Goal: Complete application form: Complete application form

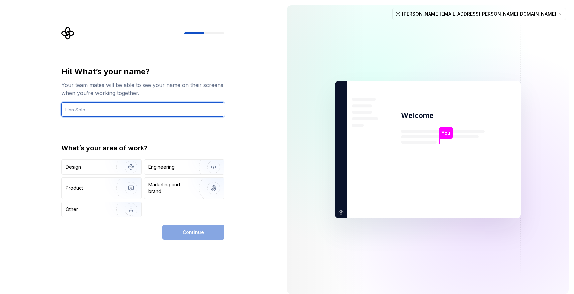
click at [115, 106] on input "text" at bounding box center [142, 109] width 163 height 15
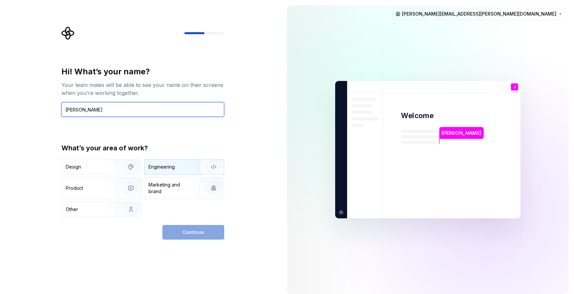
type input "[PERSON_NAME]"
click at [165, 172] on div "Engineering" at bounding box center [183, 167] width 79 height 15
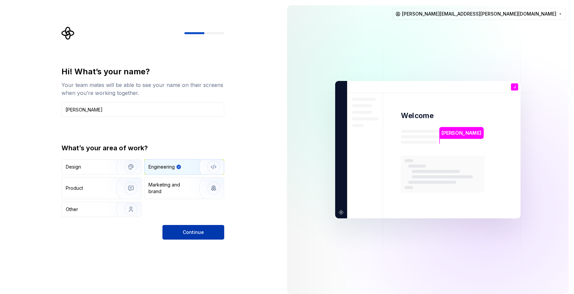
click at [194, 232] on span "Continue" at bounding box center [193, 232] width 21 height 7
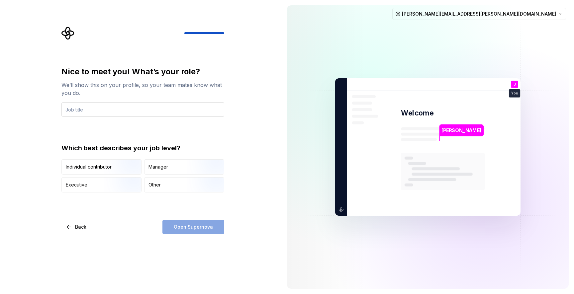
click at [167, 112] on input "text" at bounding box center [142, 109] width 163 height 15
click at [107, 116] on input "text" at bounding box center [142, 109] width 163 height 15
paste input "Developer III, Front End"
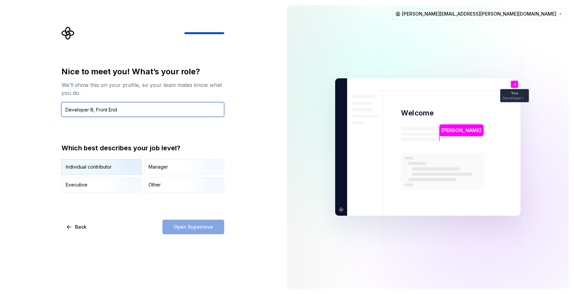
type input "Developer III, Front End"
click at [109, 165] on img "button" at bounding box center [125, 175] width 43 height 45
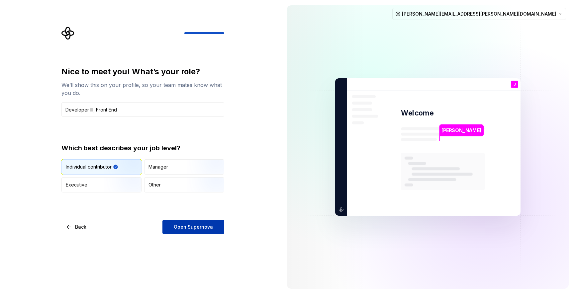
click at [184, 223] on button "Open Supernova" at bounding box center [193, 227] width 62 height 15
